Goal: Information Seeking & Learning: Learn about a topic

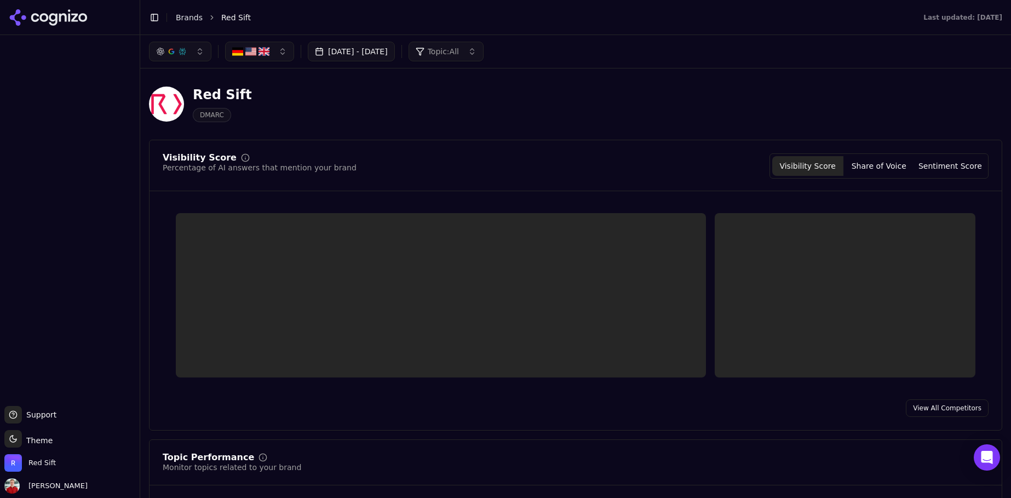
click at [359, 53] on button "[DATE] - [DATE]" at bounding box center [351, 52] width 87 height 20
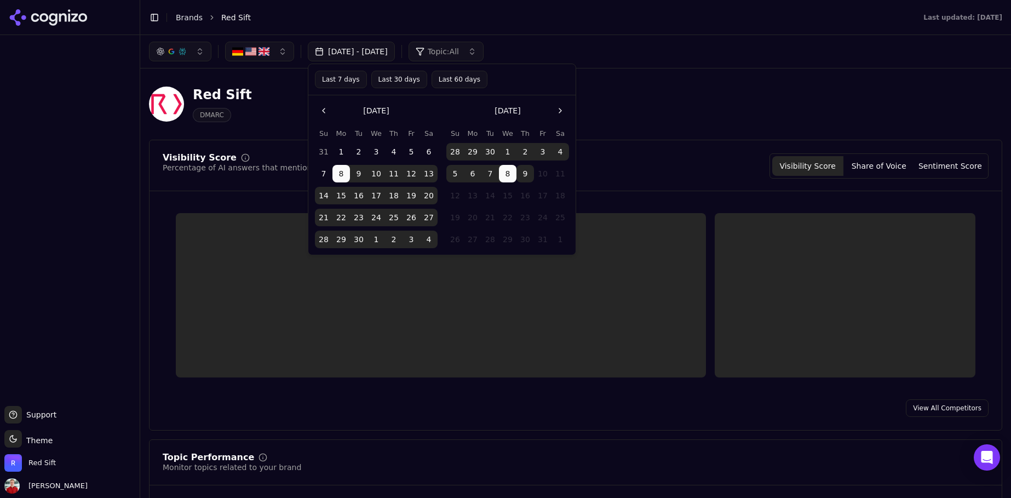
click at [404, 82] on button "Last 30 days" at bounding box center [399, 80] width 56 height 18
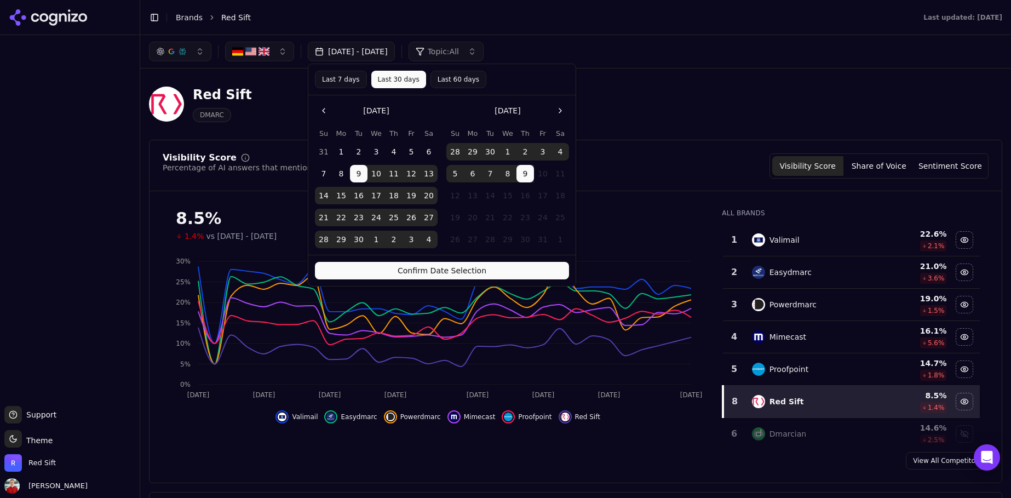
click at [436, 269] on button "Confirm Date Selection" at bounding box center [442, 271] width 254 height 18
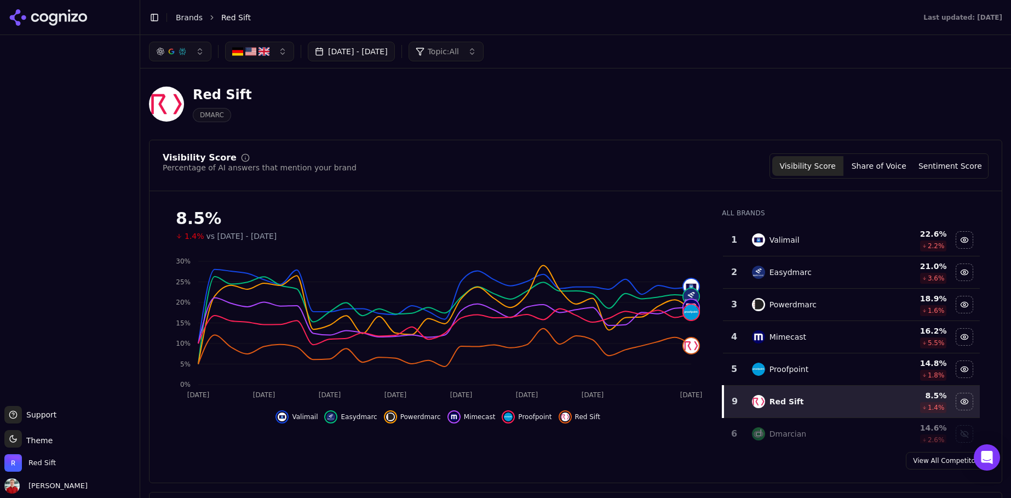
click at [102, 82] on div at bounding box center [70, 218] width 140 height 366
click at [459, 53] on span "Topic: All" at bounding box center [443, 51] width 31 height 11
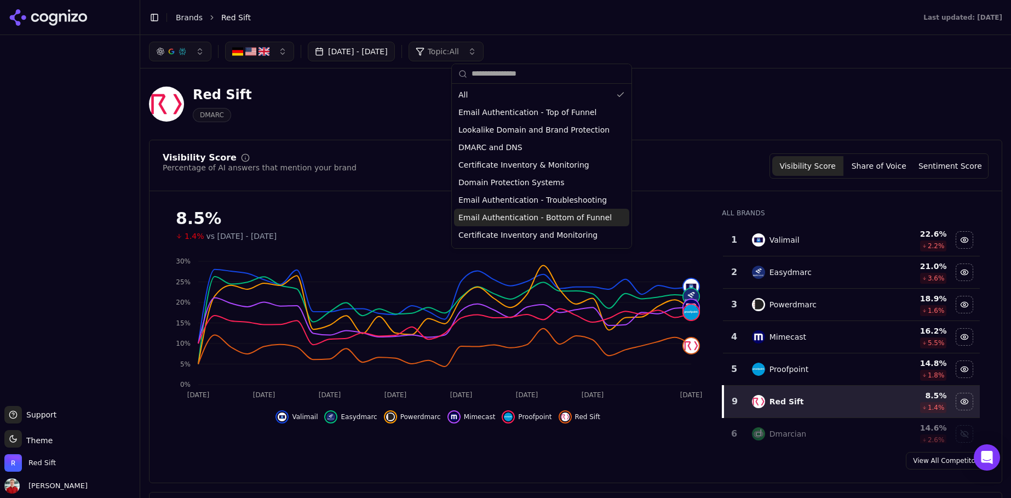
click at [510, 214] on span "Email Authentication - Bottom of Funnel" at bounding box center [534, 217] width 153 height 11
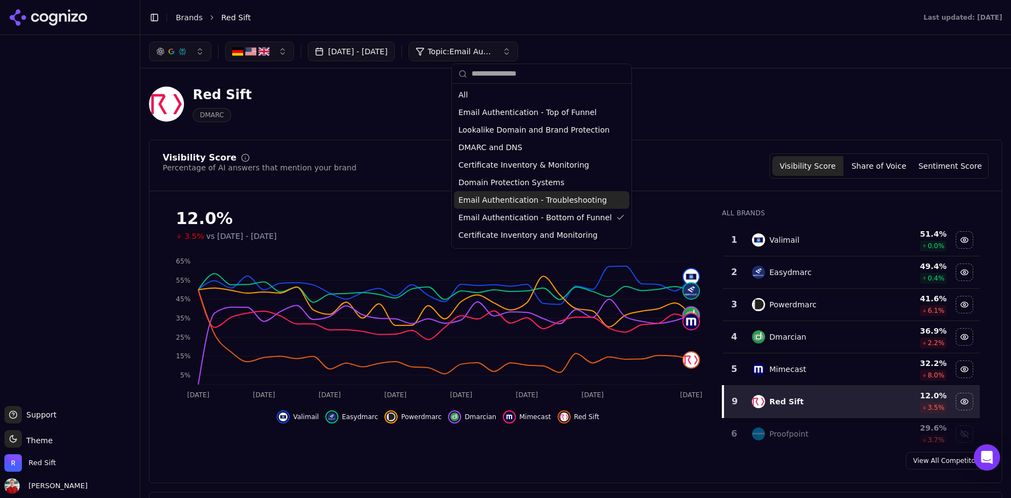
click at [543, 201] on span "Email Authentication - Troubleshooting" at bounding box center [532, 199] width 148 height 11
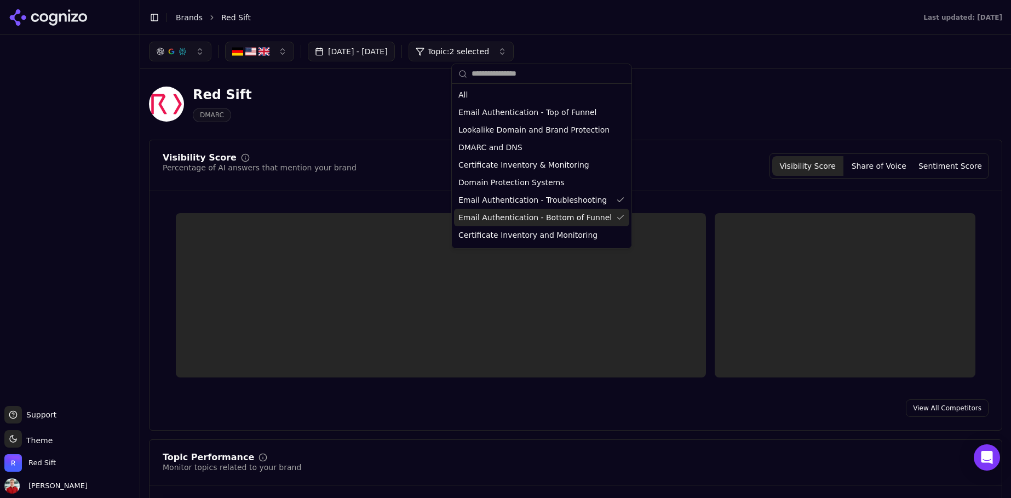
click at [542, 214] on span "Email Authentication - Bottom of Funnel" at bounding box center [534, 217] width 153 height 11
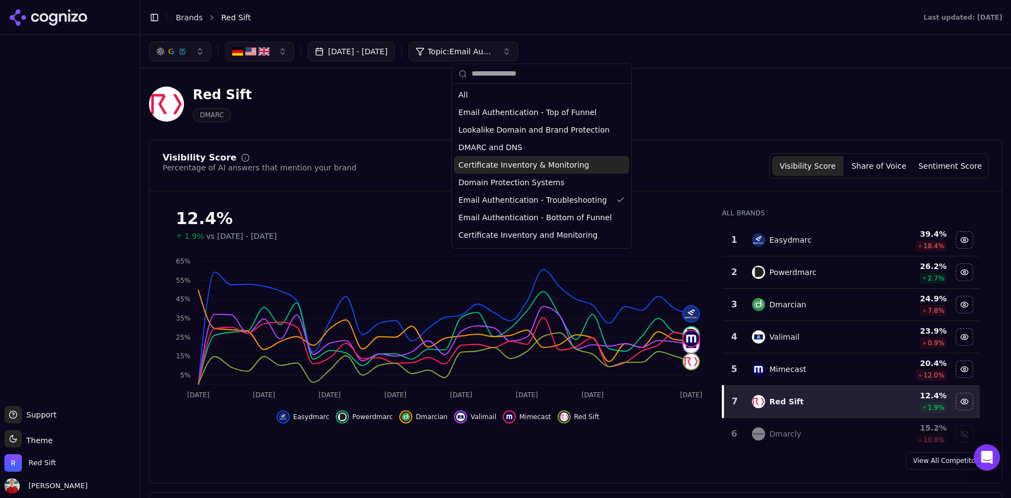
click at [673, 131] on div "Red Sift DMARC" at bounding box center [575, 104] width 853 height 54
